Goal: Information Seeking & Learning: Learn about a topic

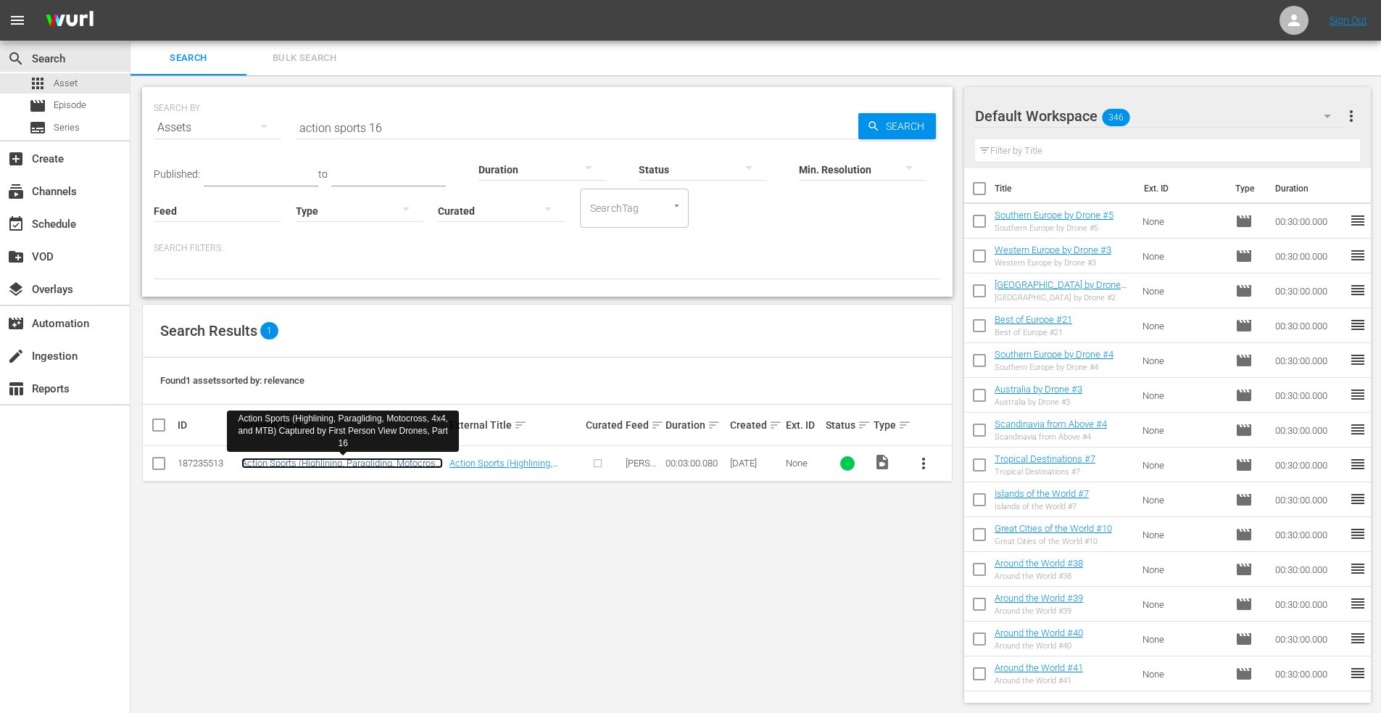
click at [346, 468] on link "Action Sports (Highlining, Paragliding, Motocross, 4x4, and MTB) Captured by Fi…" at bounding box center [342, 474] width 202 height 33
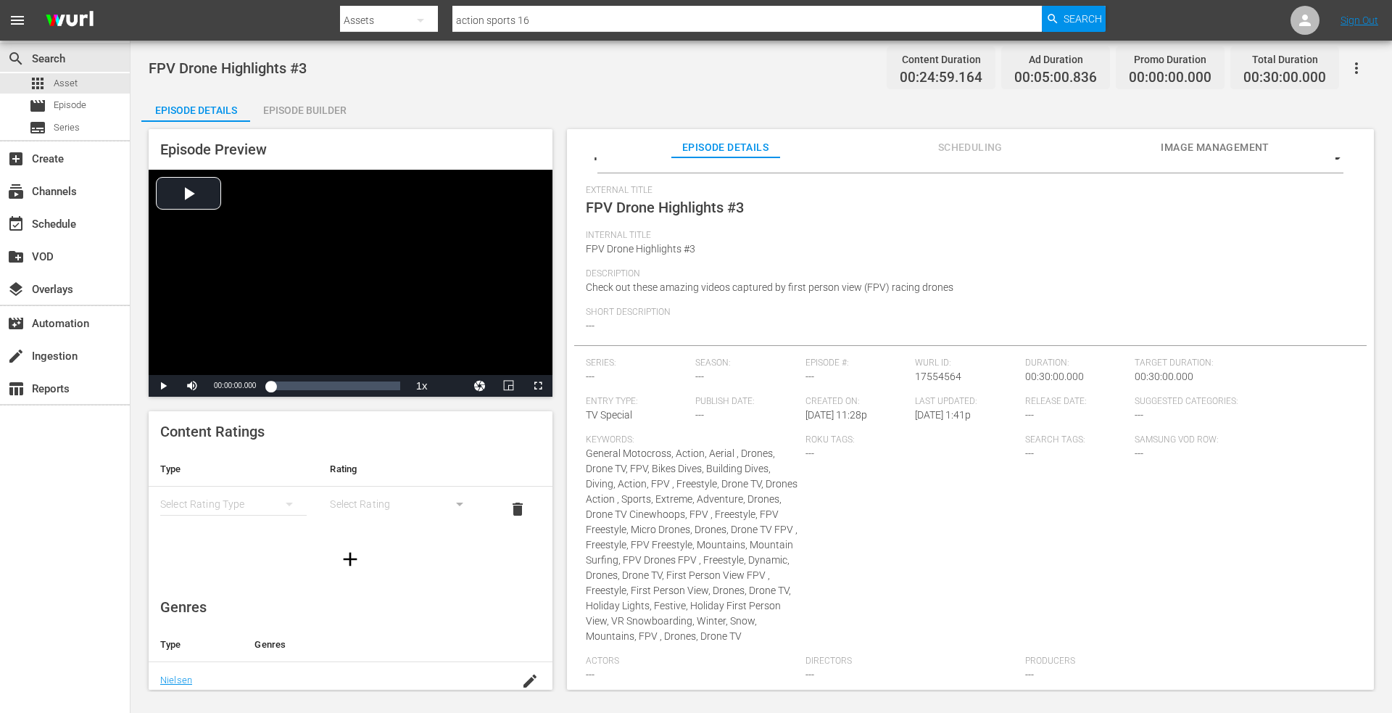
scroll to position [58, 0]
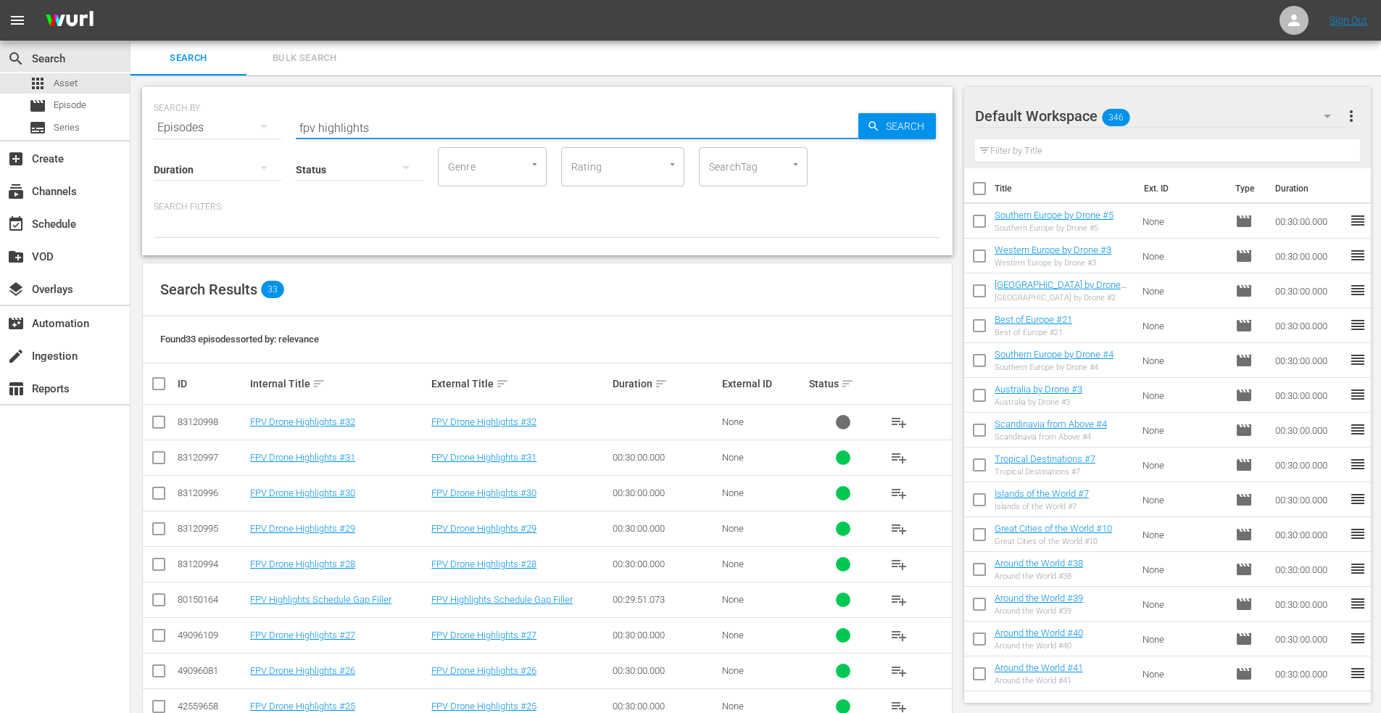
drag, startPoint x: 384, startPoint y: 126, endPoint x: 281, endPoint y: 123, distance: 102.3
click at [281, 123] on div "SEARCH BY Search By Episodes Search ID, Title, Description, Keywords, or Catego…" at bounding box center [547, 119] width 787 height 52
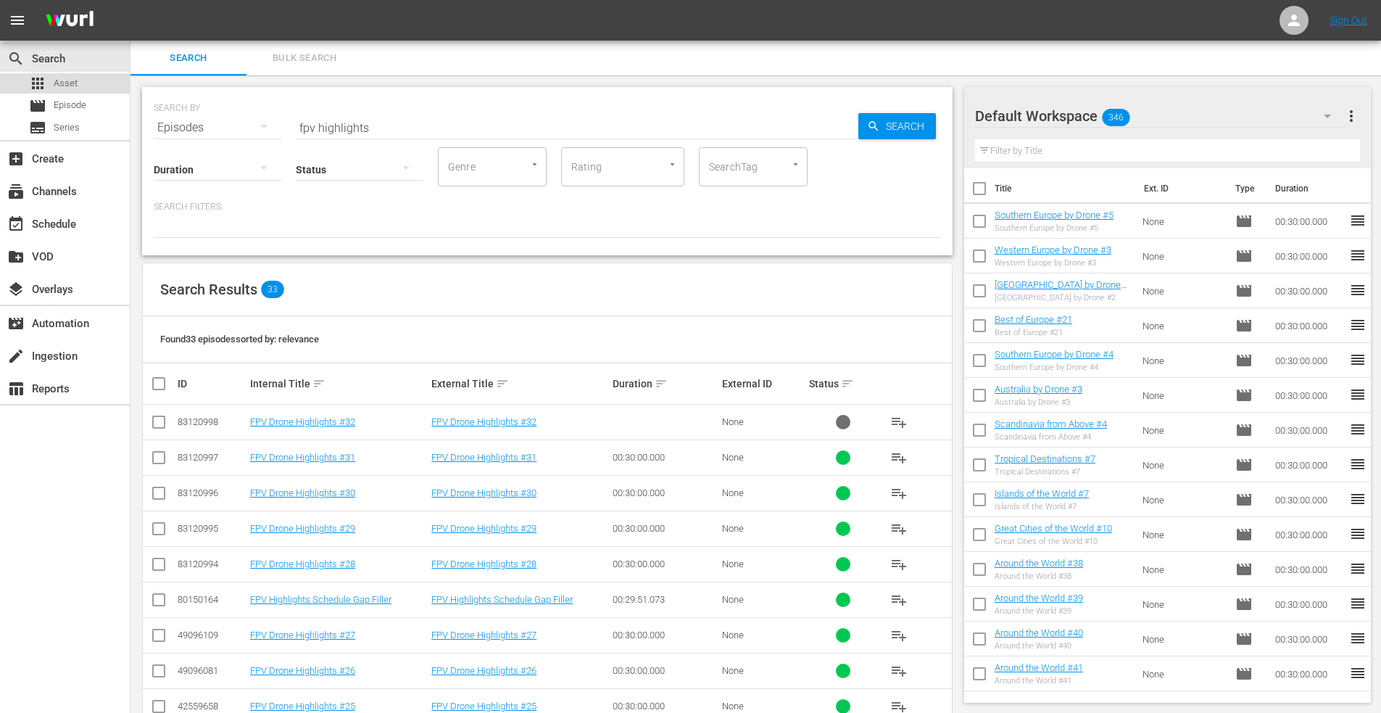
click at [66, 84] on span "Asset" at bounding box center [66, 83] width 24 height 15
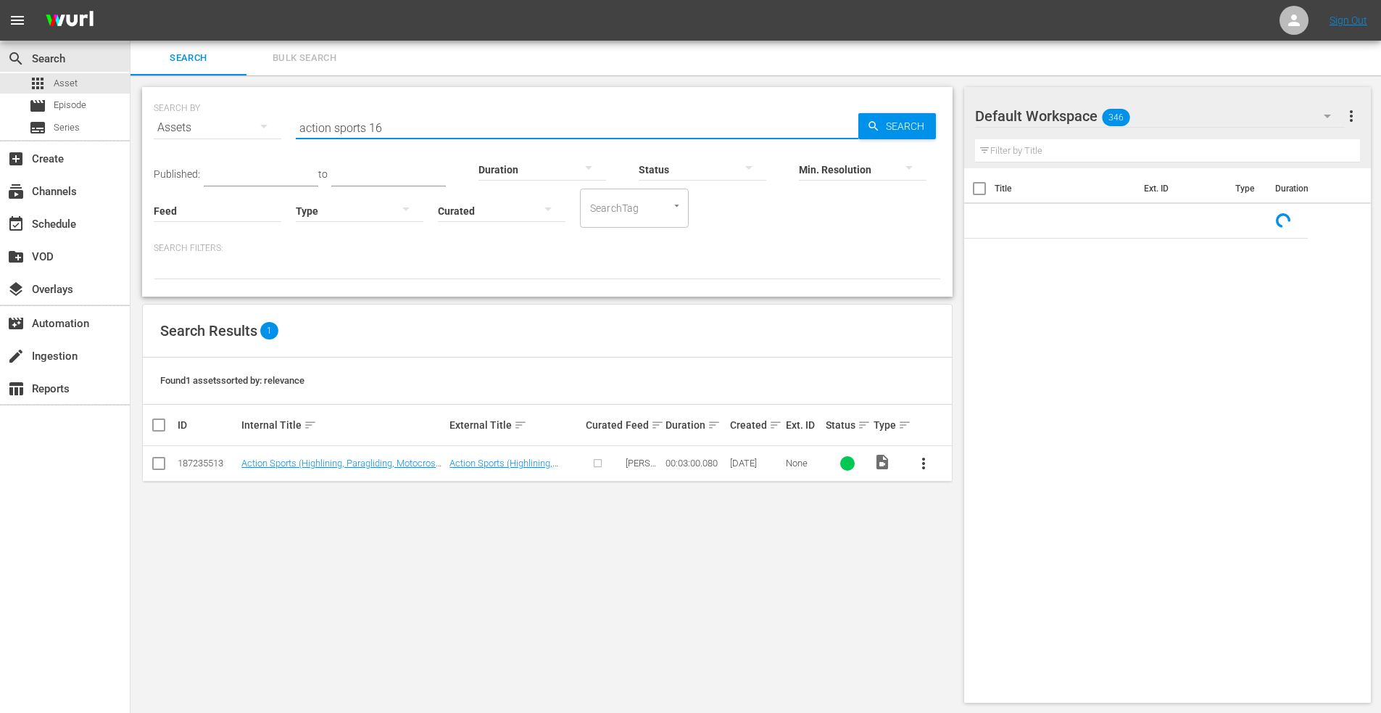
click at [401, 128] on input "action sports 16" at bounding box center [577, 127] width 563 height 35
drag, startPoint x: 400, startPoint y: 129, endPoint x: 249, endPoint y: 124, distance: 150.9
click at [249, 124] on div "SEARCH BY Search By Assets Search ID, Title, Description, Keywords, or Category…" at bounding box center [547, 119] width 787 height 52
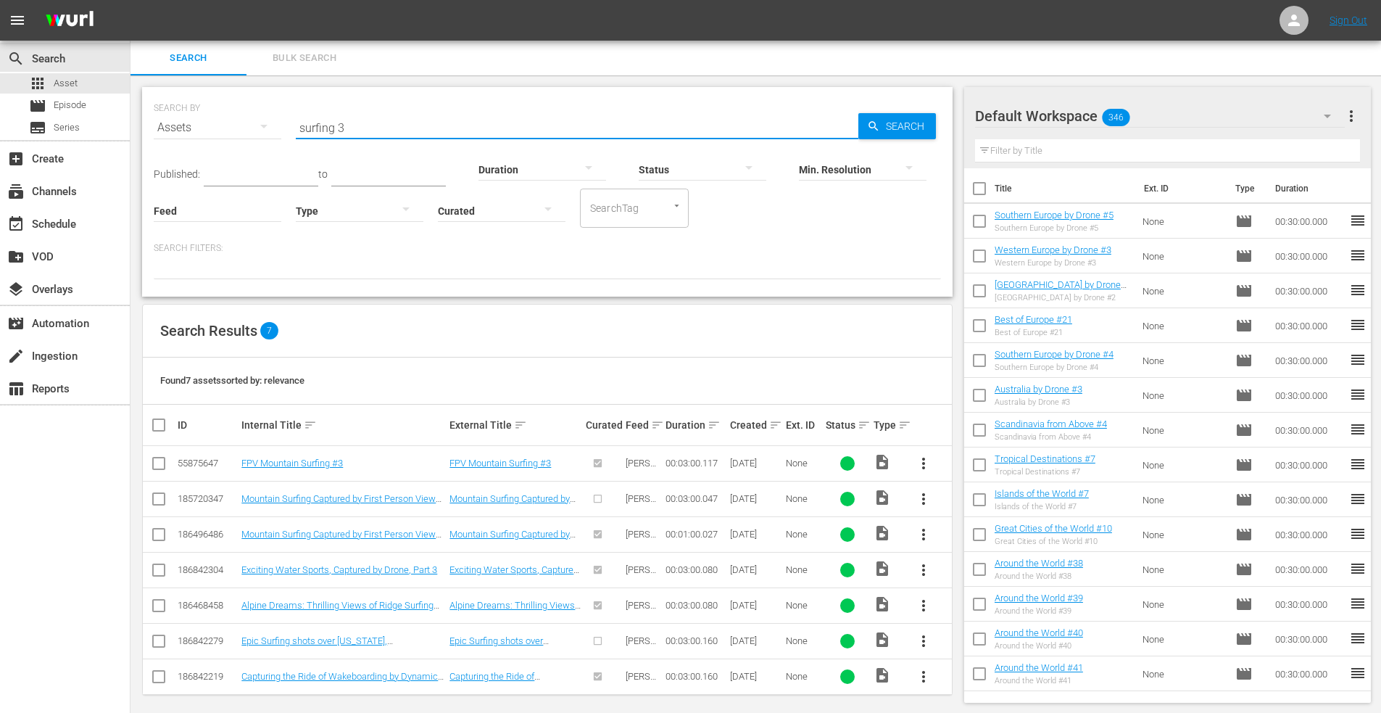
click at [384, 121] on input "surfing 3" at bounding box center [577, 127] width 563 height 35
type input "surfing 4"
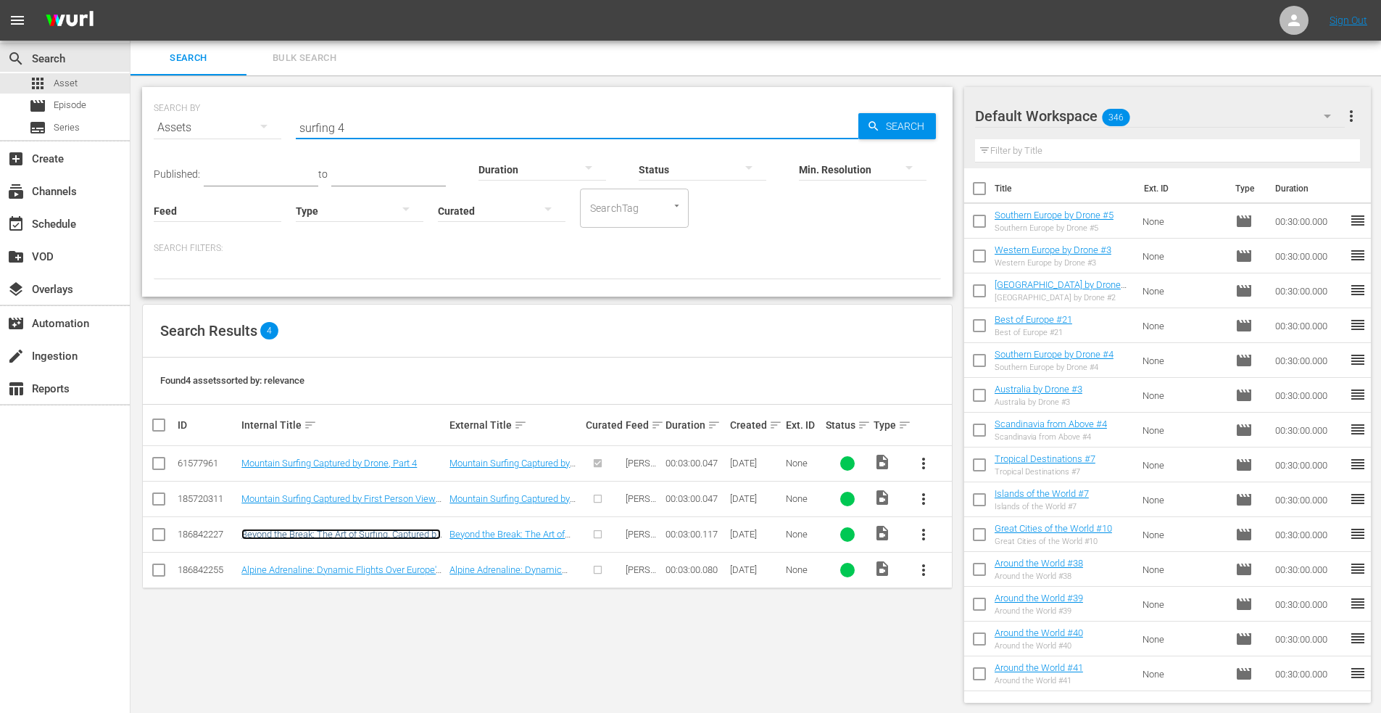
click at [297, 533] on link "Beyond the Break: The Art of Surfing, Captured by Drones, Part 4" at bounding box center [340, 540] width 199 height 22
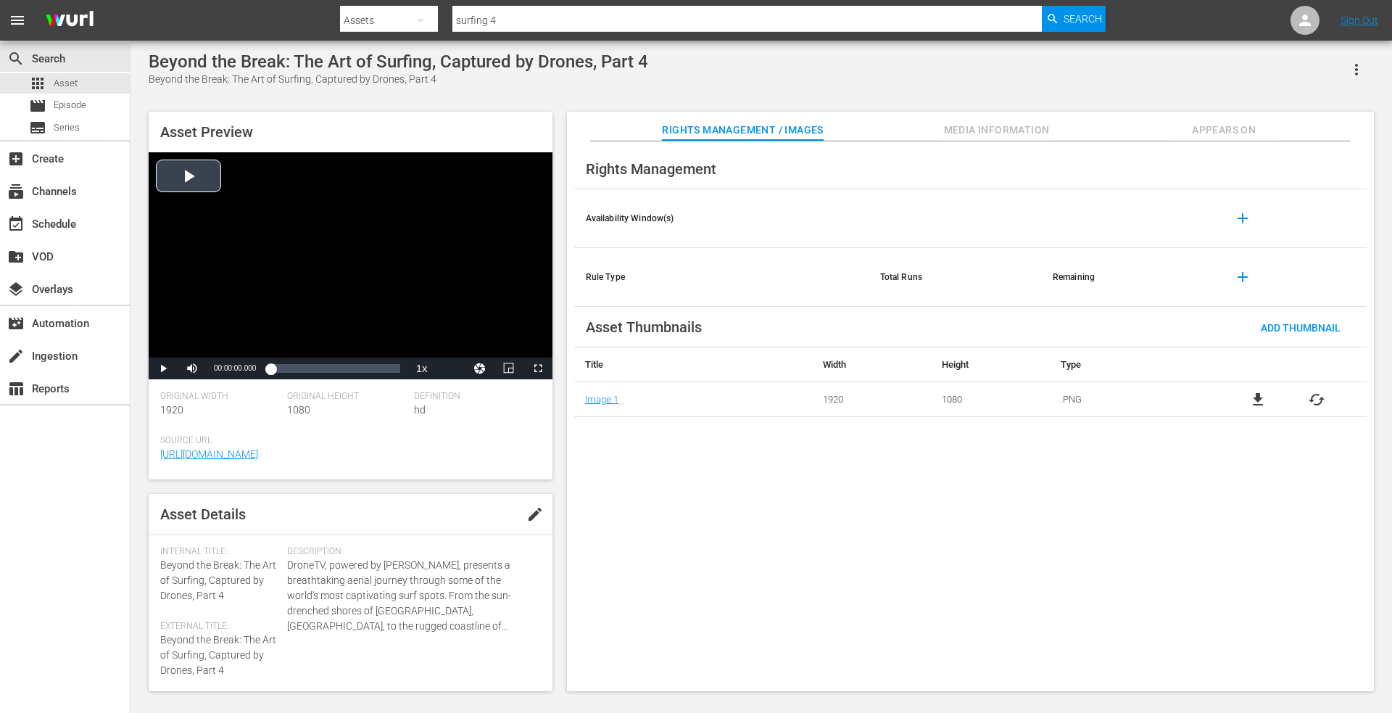
click at [185, 178] on div "Video Player" at bounding box center [351, 254] width 404 height 205
click at [291, 369] on div "Loaded : 19.93% 00:00:28.333 00:00:01.948" at bounding box center [334, 368] width 129 height 15
click at [265, 249] on div "Video Player" at bounding box center [351, 254] width 404 height 205
drag, startPoint x: 513, startPoint y: 16, endPoint x: 379, endPoint y: 11, distance: 134.2
click at [379, 11] on div "Search By Assets Search ID, Title, Description, Keywords, or Category surfing 4…" at bounding box center [723, 20] width 766 height 35
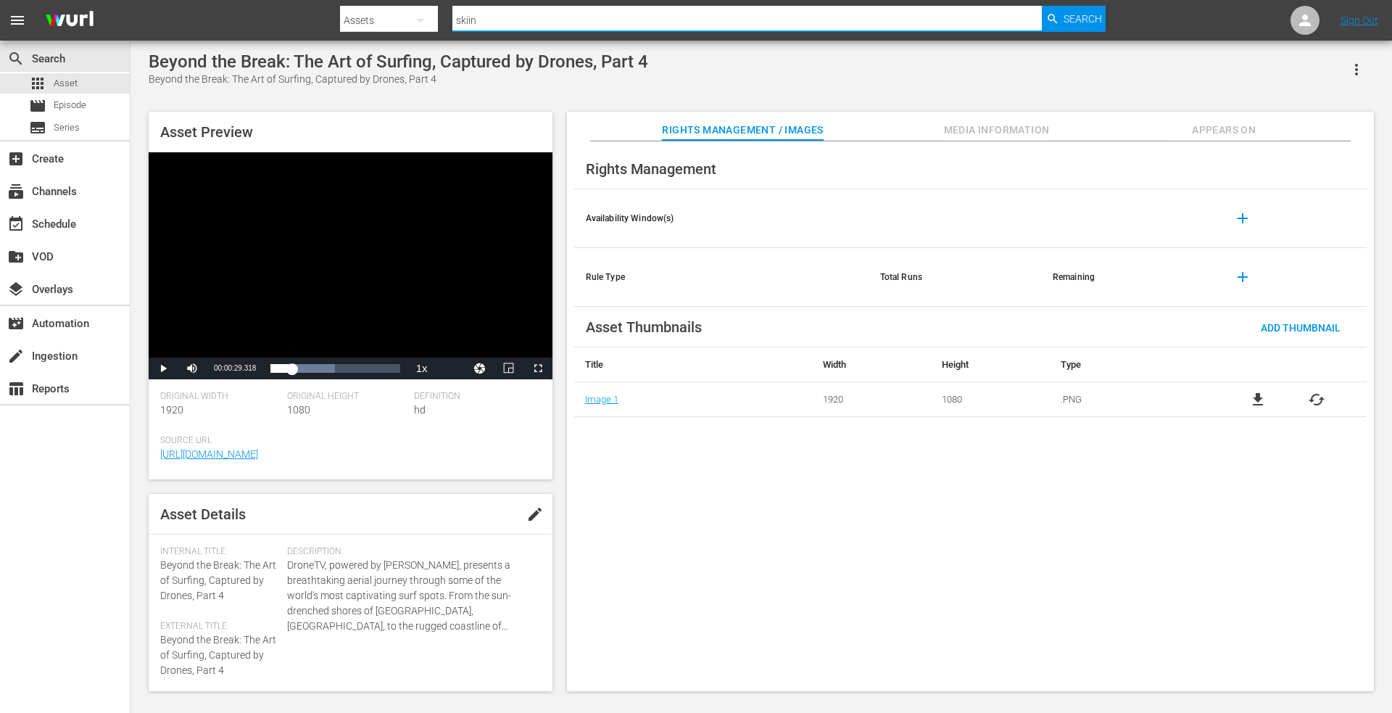
type input "skiing"
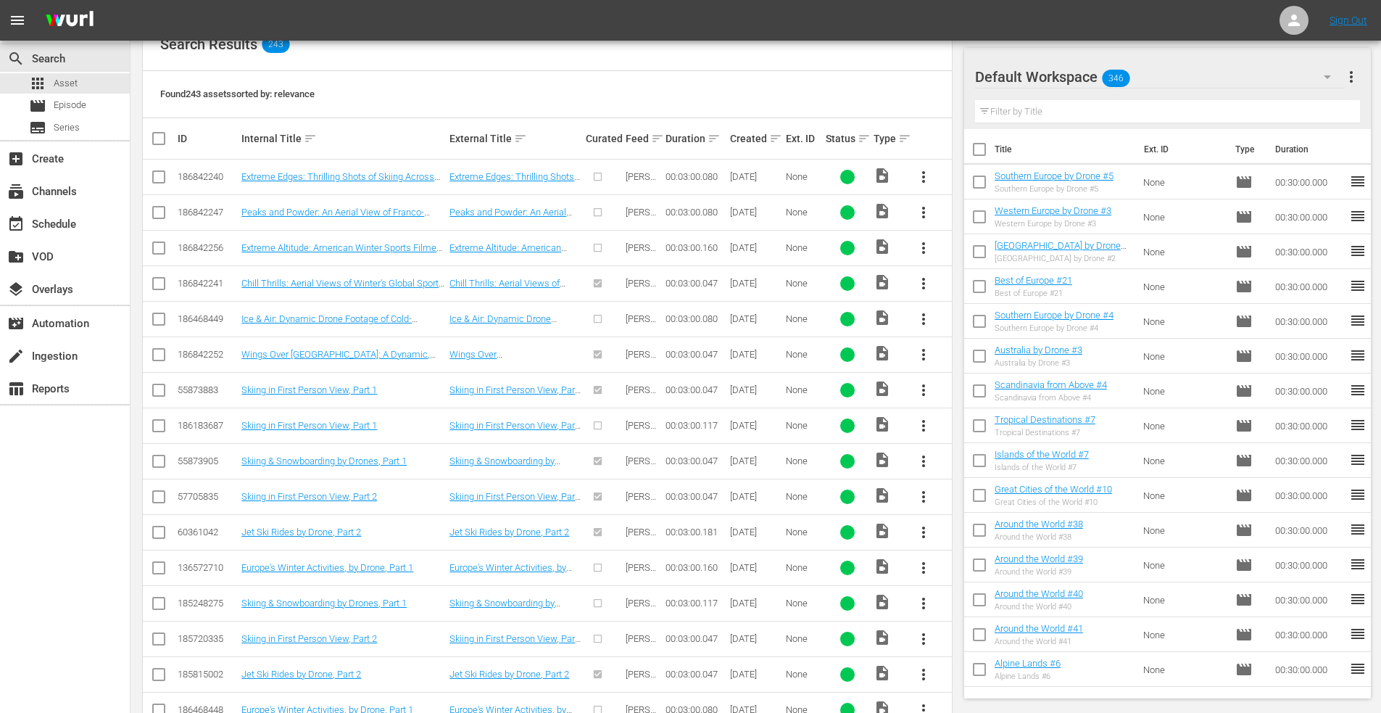
scroll to position [290, 0]
